Goal: Information Seeking & Learning: Learn about a topic

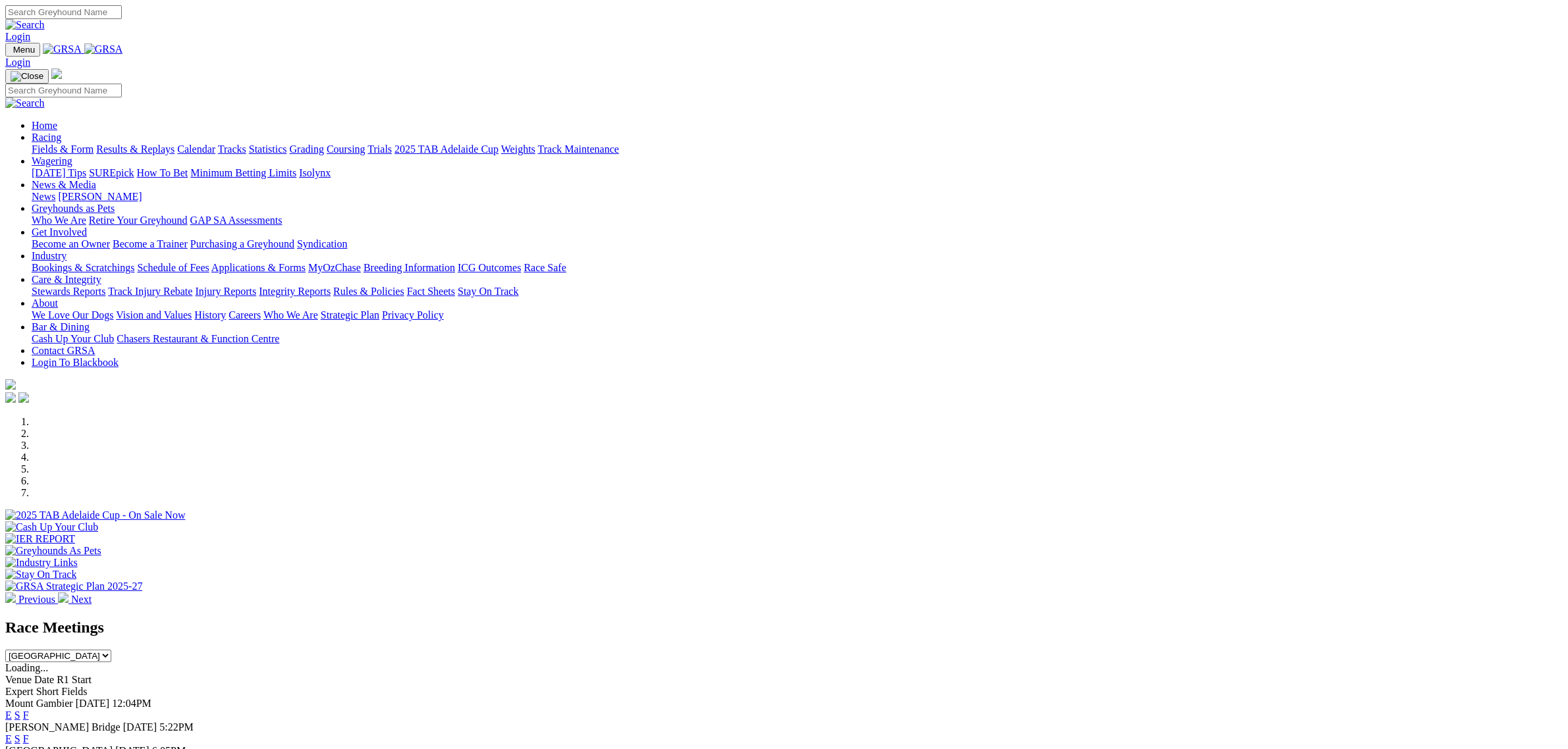
click at [94, 143] on link "Fields & Form" at bounding box center [63, 149] width 62 height 11
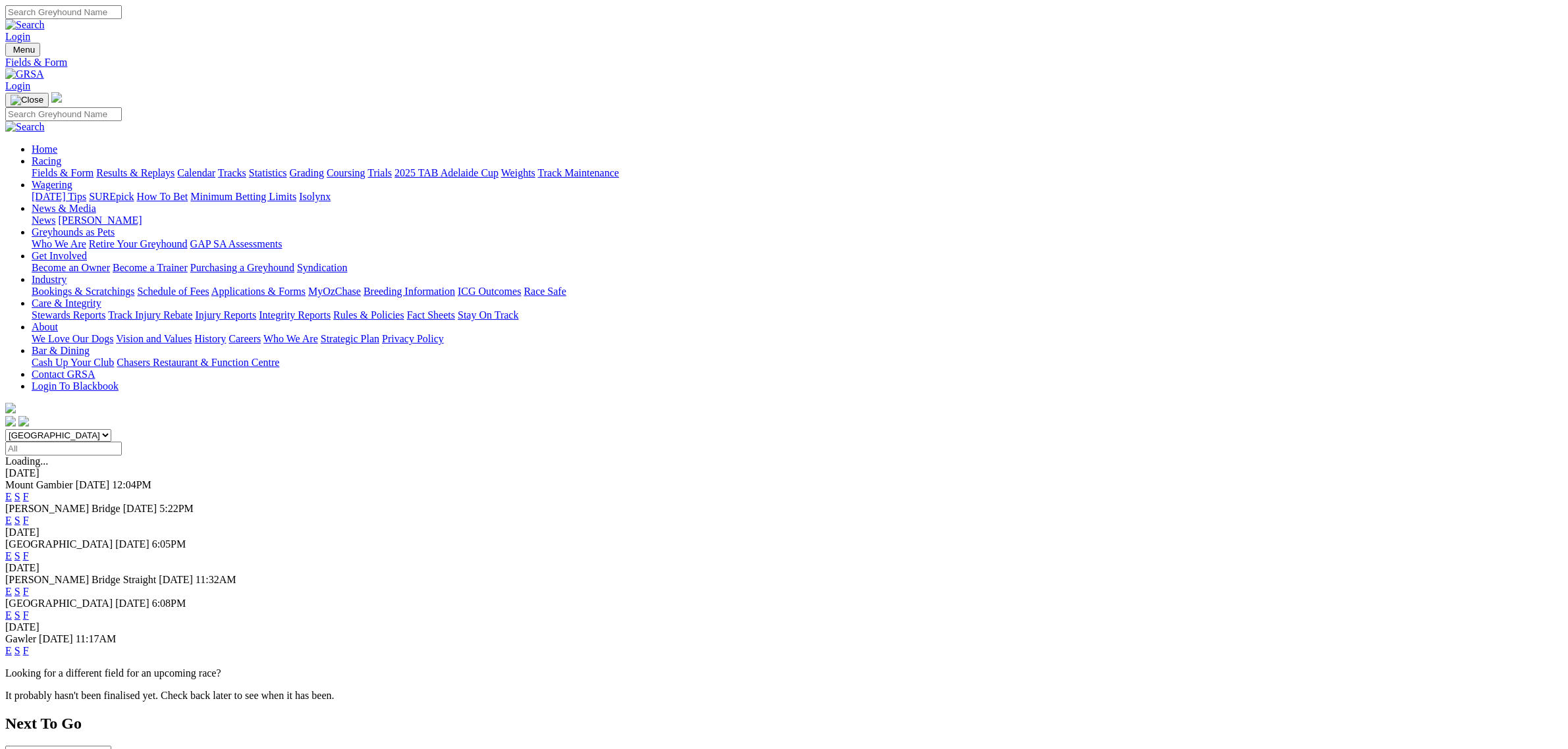
click at [111, 429] on select "[GEOGRAPHIC_DATA] [GEOGRAPHIC_DATA] [GEOGRAPHIC_DATA] [GEOGRAPHIC_DATA] [GEOGRA…" at bounding box center [58, 435] width 106 height 12
click at [12, 491] on link "E" at bounding box center [9, 496] width 6 height 11
